Goal: Task Accomplishment & Management: Use online tool/utility

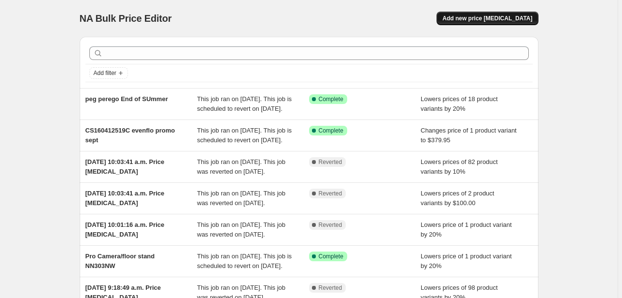
click at [500, 21] on span "Add new price [MEDICAL_DATA]" at bounding box center [488, 18] width 90 height 8
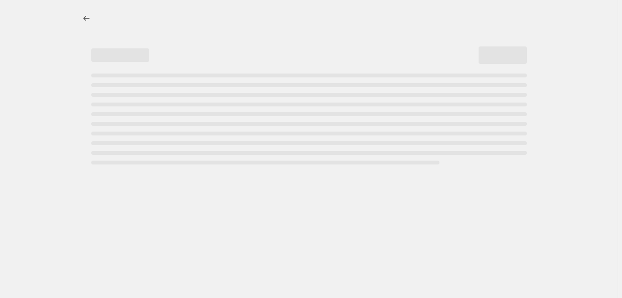
select select "percentage"
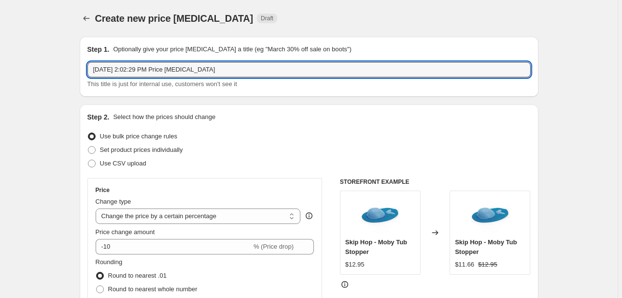
drag, startPoint x: 226, startPoint y: 70, endPoint x: 5, endPoint y: 46, distance: 222.1
type input "Peg Perego new item"
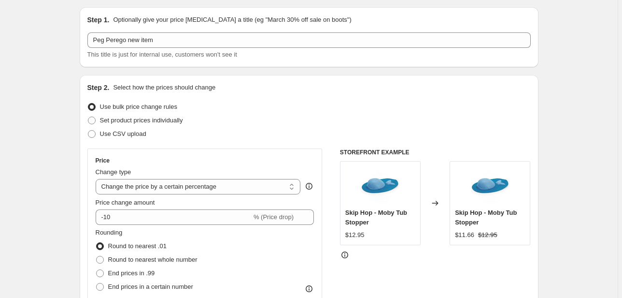
scroll to position [39, 0]
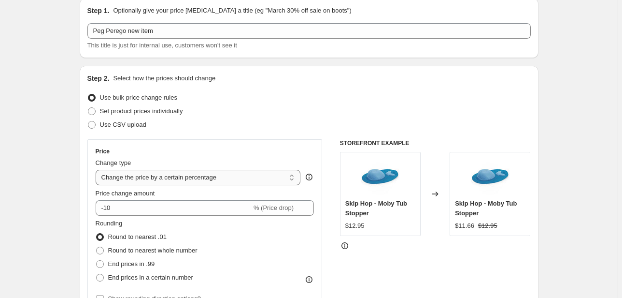
click at [175, 176] on select "Change the price to a certain amount Change the price by a certain amount Chang…" at bounding box center [198, 177] width 205 height 15
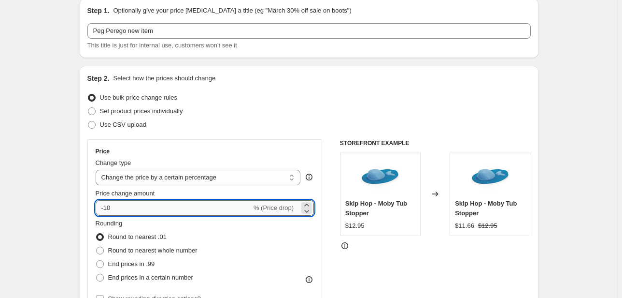
click at [120, 209] on input "-10" at bounding box center [174, 207] width 156 height 15
type input "-1"
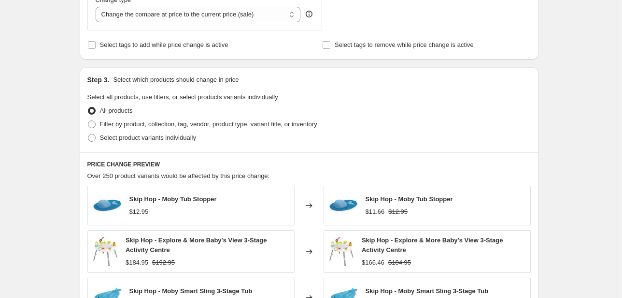
scroll to position [464, 0]
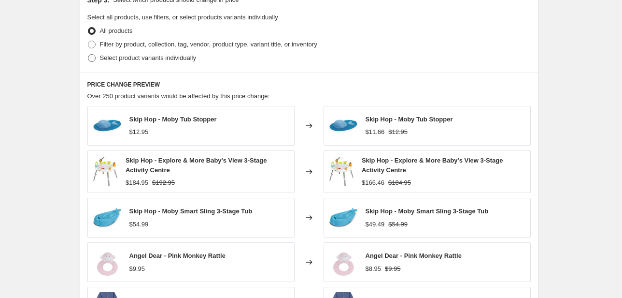
type input "-20"
click at [135, 56] on span "Select product variants individually" at bounding box center [148, 57] width 96 height 7
click at [88, 55] on input "Select product variants individually" at bounding box center [88, 54] width 0 height 0
radio input "true"
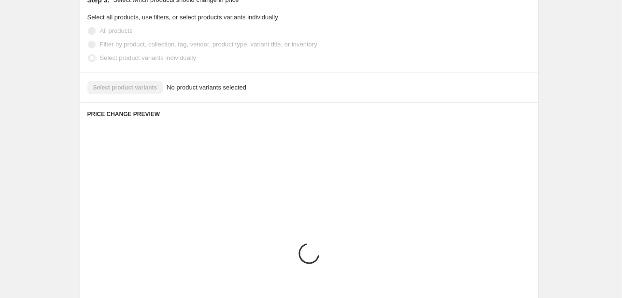
scroll to position [454, 0]
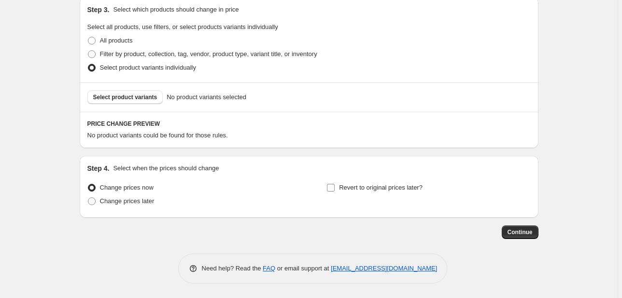
click at [394, 187] on span "Revert to original prices later?" at bounding box center [381, 187] width 84 height 7
click at [335, 187] on input "Revert to original prices later?" at bounding box center [331, 188] width 8 height 8
checkbox input "true"
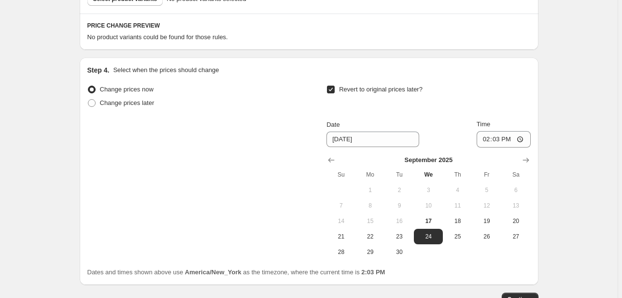
scroll to position [570, 0]
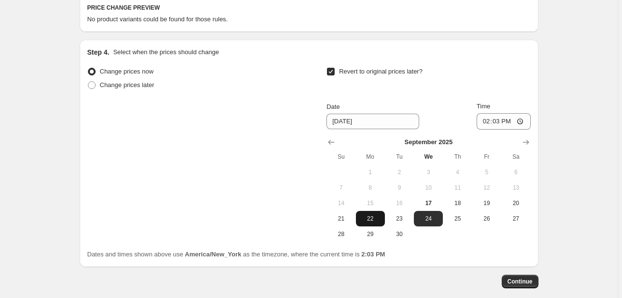
click at [375, 218] on span "22" at bounding box center [370, 219] width 21 height 8
type input "[DATE]"
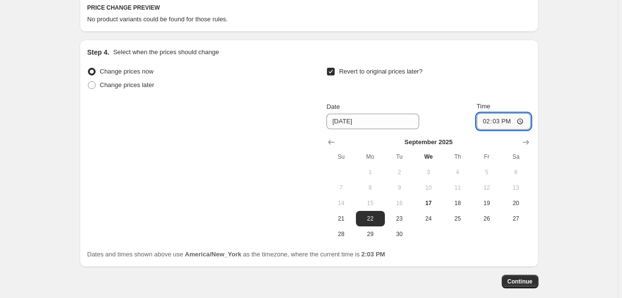
click at [485, 124] on input "14:03" at bounding box center [504, 121] width 54 height 16
type input "23:59"
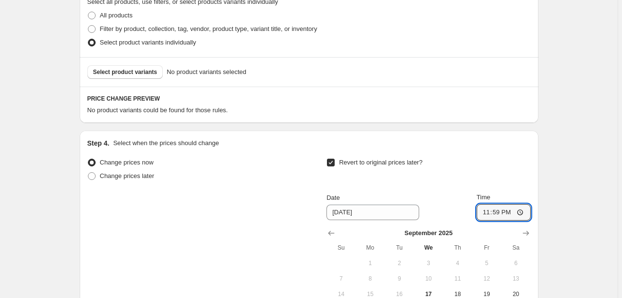
scroll to position [416, 0]
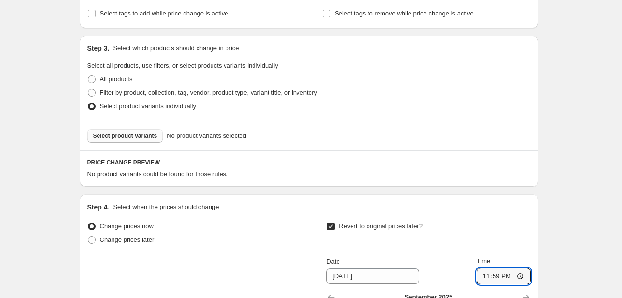
click at [106, 140] on button "Select product variants" at bounding box center [125, 136] width 76 height 14
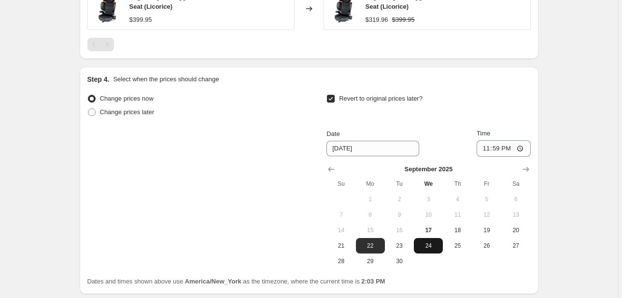
scroll to position [735, 0]
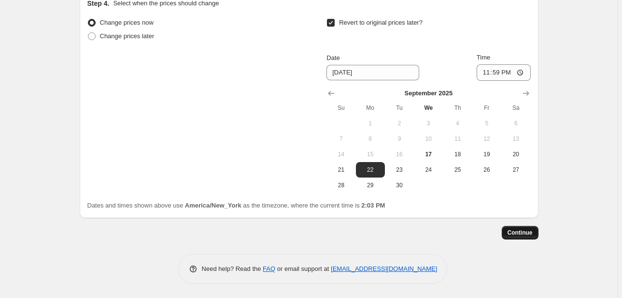
click at [533, 231] on span "Continue" at bounding box center [520, 233] width 25 height 8
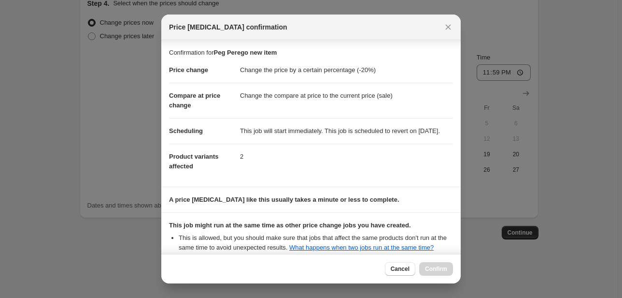
scroll to position [118, 0]
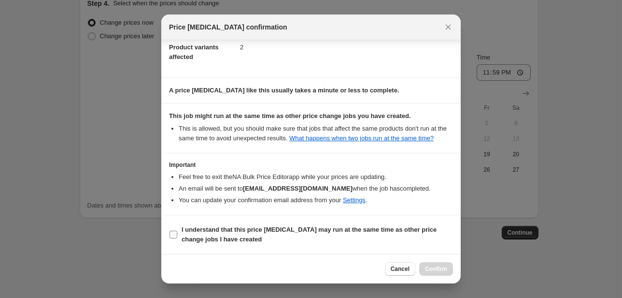
click at [227, 234] on span "I understand that this price [MEDICAL_DATA] may run at the same time as other p…" at bounding box center [318, 234] width 272 height 19
click at [177, 234] on input "I understand that this price [MEDICAL_DATA] may run at the same time as other p…" at bounding box center [174, 234] width 8 height 8
checkbox input "true"
click at [440, 265] on button "Confirm" at bounding box center [436, 269] width 34 height 14
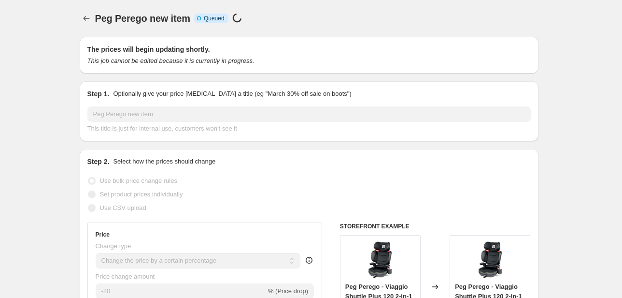
select select "percentage"
